Goal: Find specific page/section: Find specific page/section

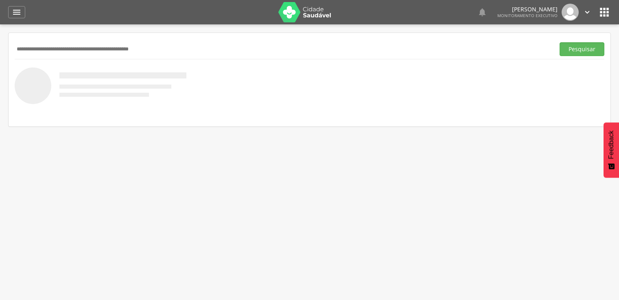
click at [10, 15] on div "" at bounding box center [16, 12] width 17 height 12
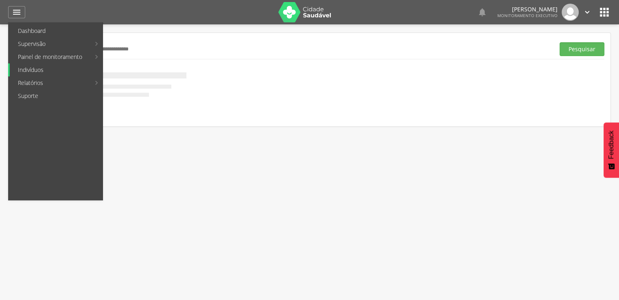
click at [36, 71] on link "Indivíduos" at bounding box center [56, 69] width 93 height 13
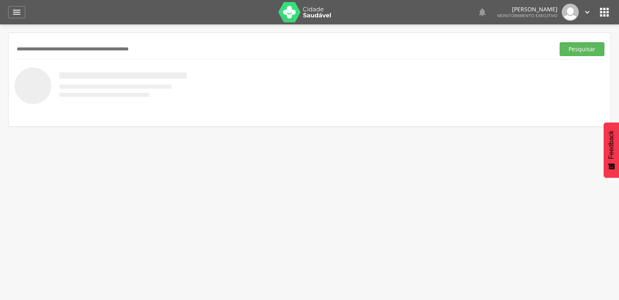
drag, startPoint x: 87, startPoint y: 41, endPoint x: 68, endPoint y: 54, distance: 22.5
click at [68, 54] on div "Pesquisar" at bounding box center [310, 49] width 590 height 20
click at [68, 54] on input "text" at bounding box center [283, 49] width 537 height 14
type input "**********"
click at [560, 42] on button "Pesquisar" at bounding box center [582, 49] width 45 height 14
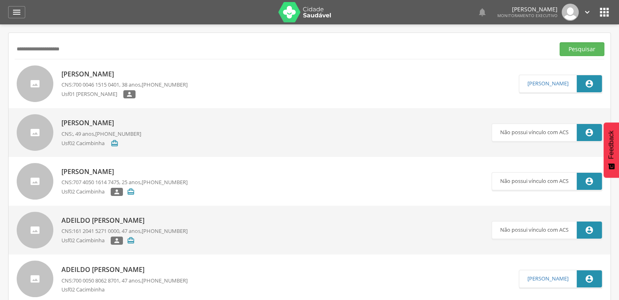
click at [94, 73] on p "[PERSON_NAME]" at bounding box center [124, 74] width 126 height 9
type input "**********"
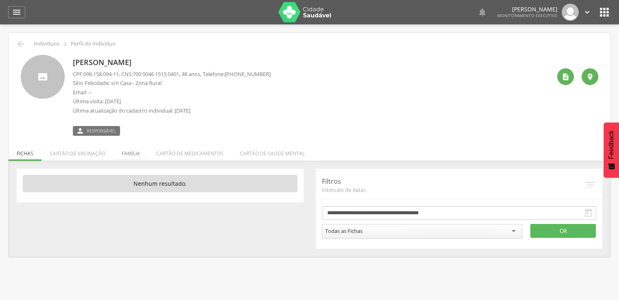
click at [133, 155] on li "Família" at bounding box center [131, 151] width 35 height 19
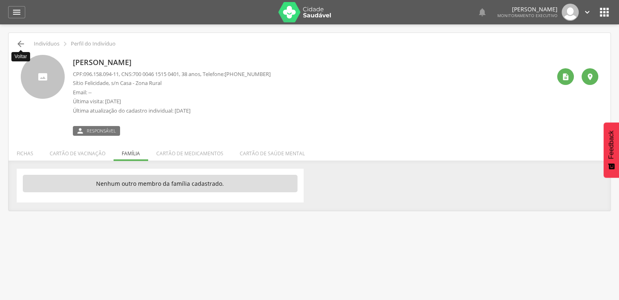
click at [18, 43] on icon "" at bounding box center [21, 44] width 10 height 10
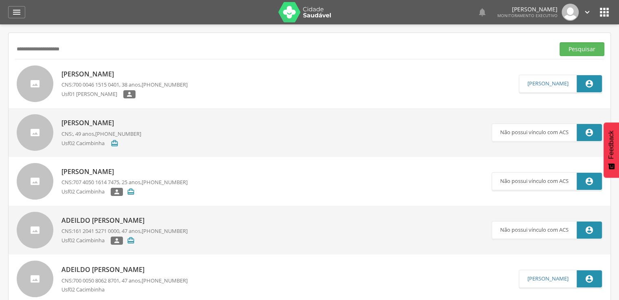
click at [117, 83] on span "700 0046 1515 0401" at bounding box center [96, 84] width 46 height 7
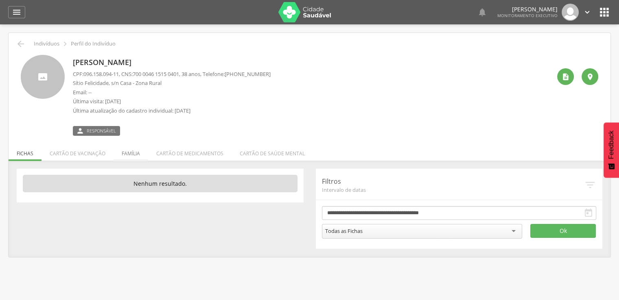
click at [127, 156] on li "Família" at bounding box center [131, 151] width 35 height 19
